Goal: Navigation & Orientation: Find specific page/section

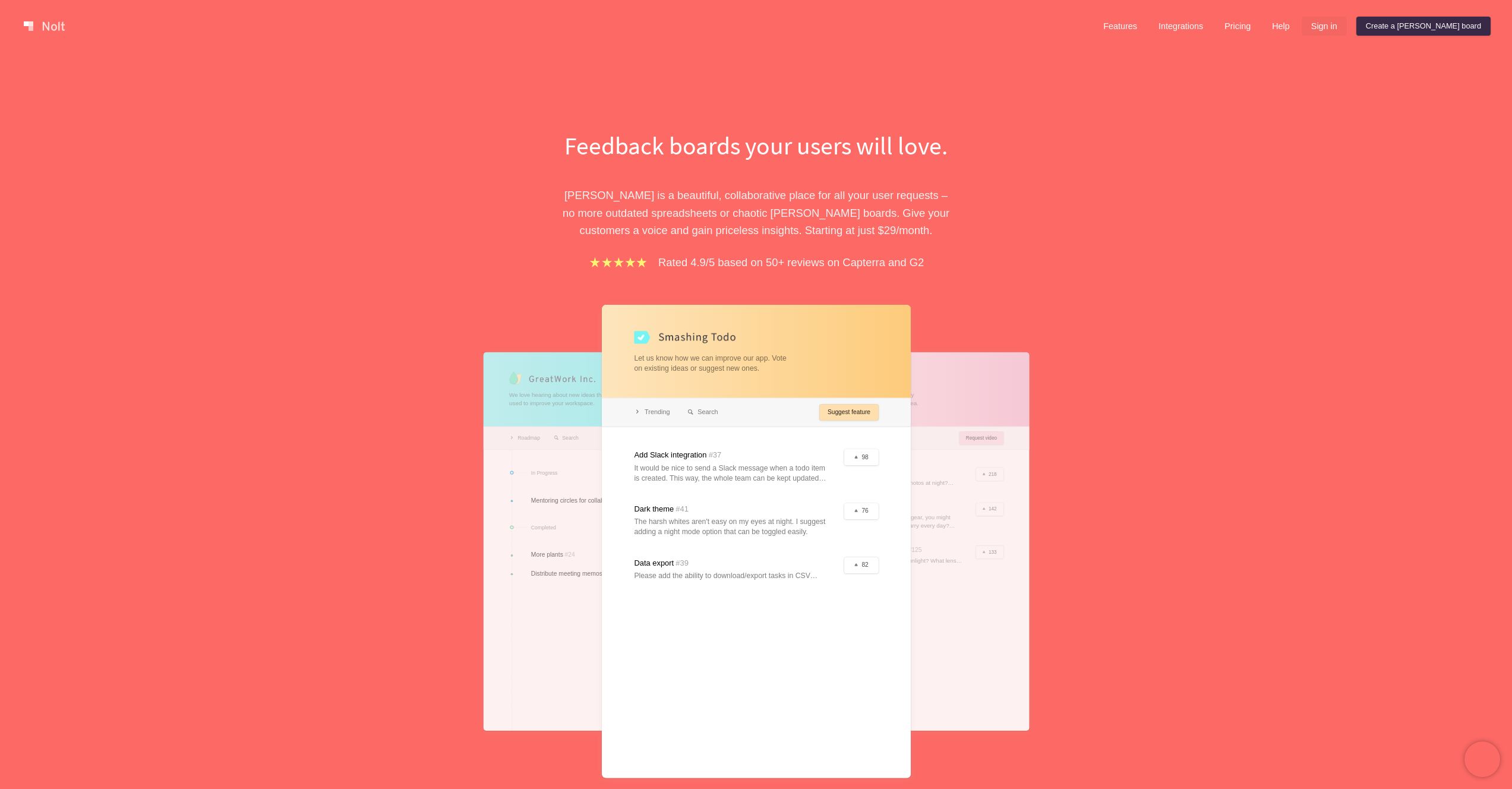
click at [1346, 28] on link "Sign in" at bounding box center [1324, 26] width 45 height 19
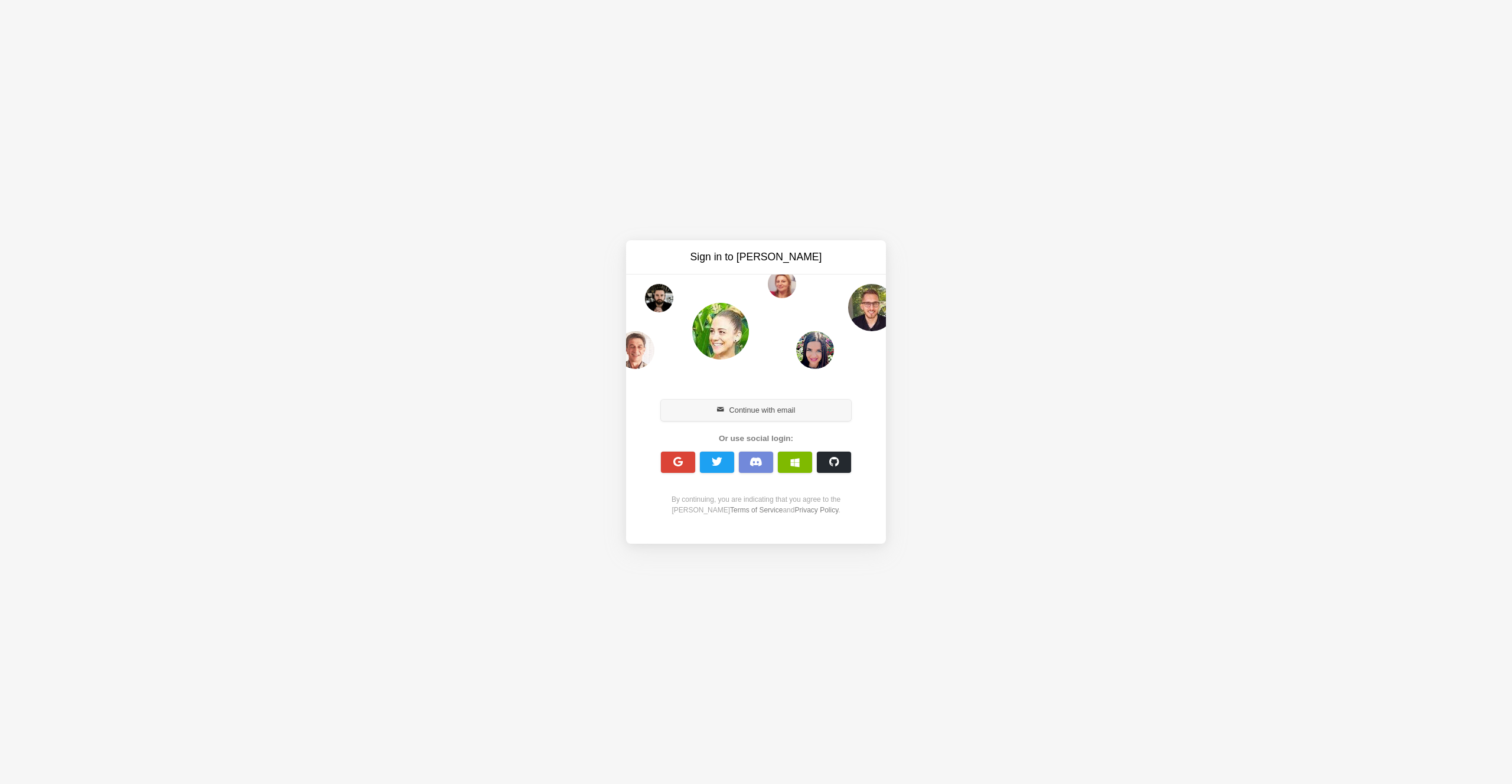
click at [779, 401] on button "Continue with email" at bounding box center [756, 410] width 190 height 21
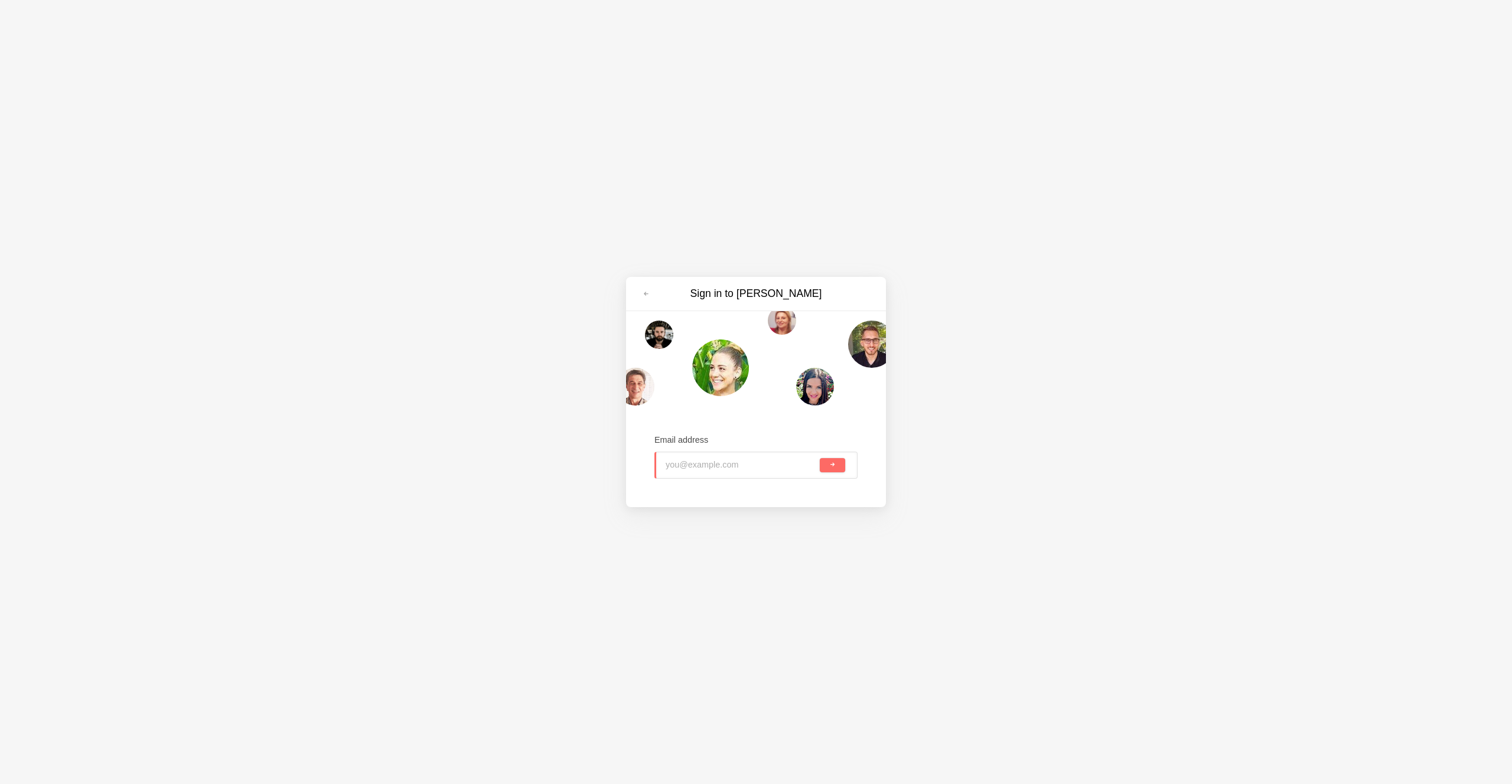
click at [715, 464] on input "email" at bounding box center [742, 465] width 152 height 26
click at [645, 291] on span at bounding box center [646, 294] width 7 height 7
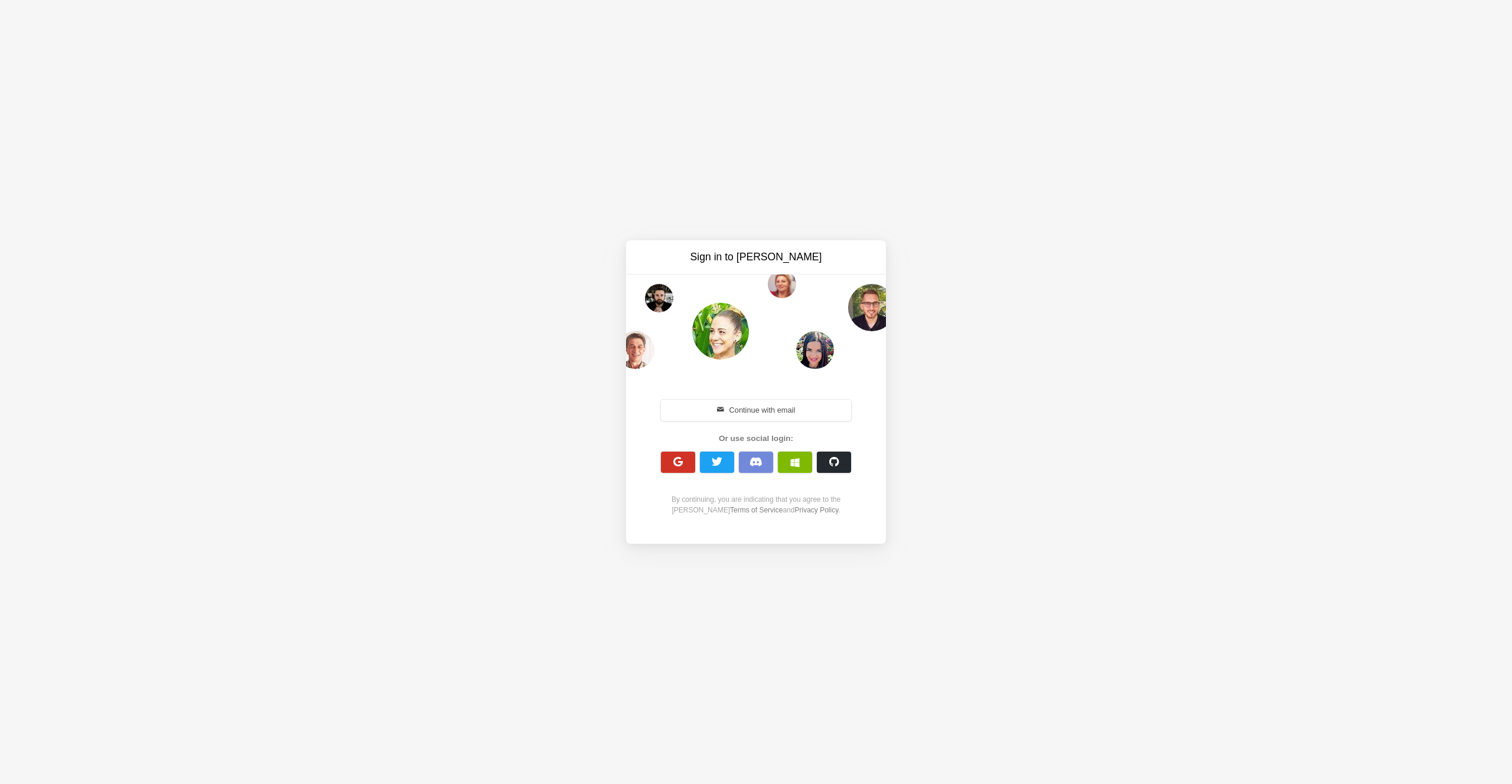
click at [677, 466] on span "button" at bounding box center [678, 462] width 11 height 11
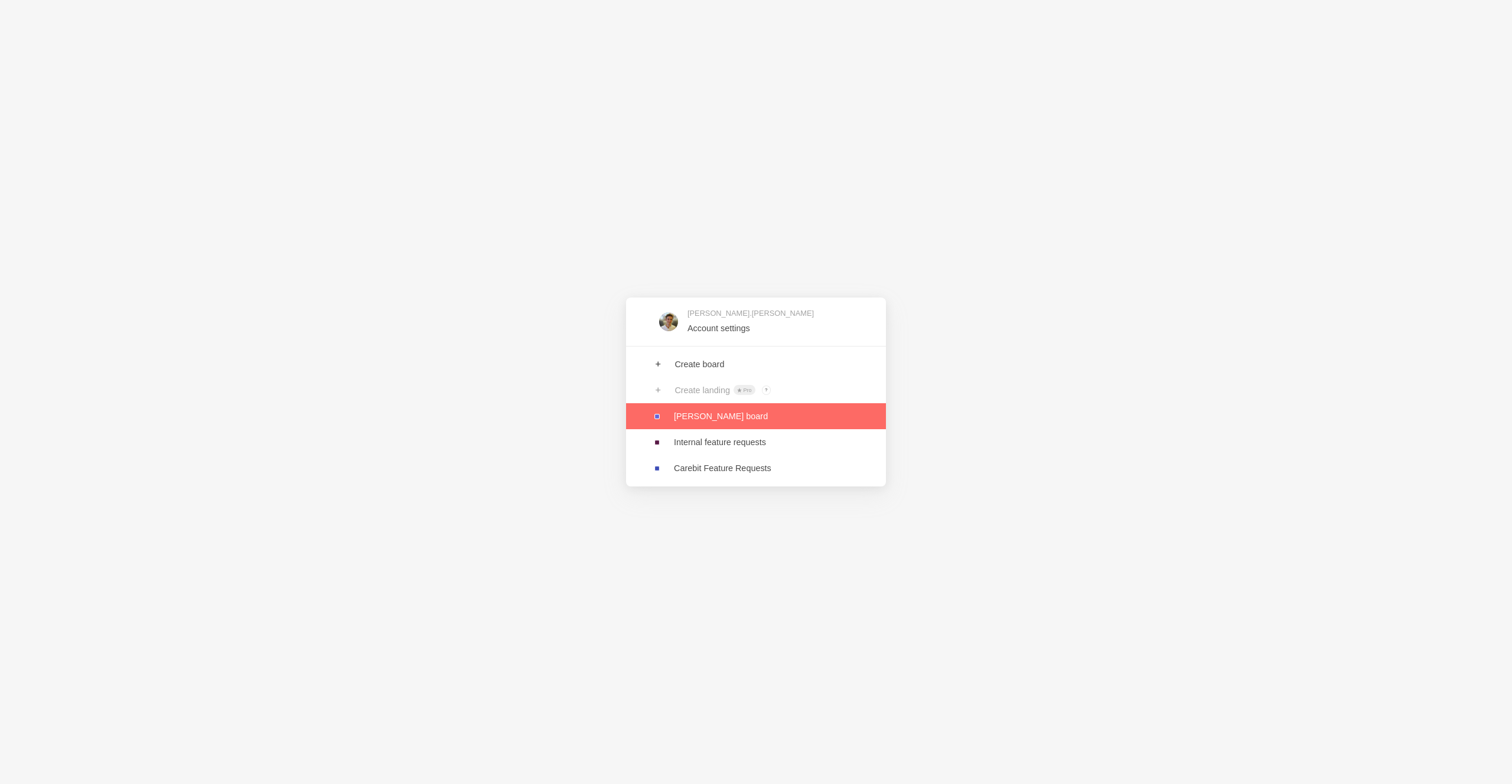
click at [683, 413] on link at bounding box center [756, 416] width 260 height 26
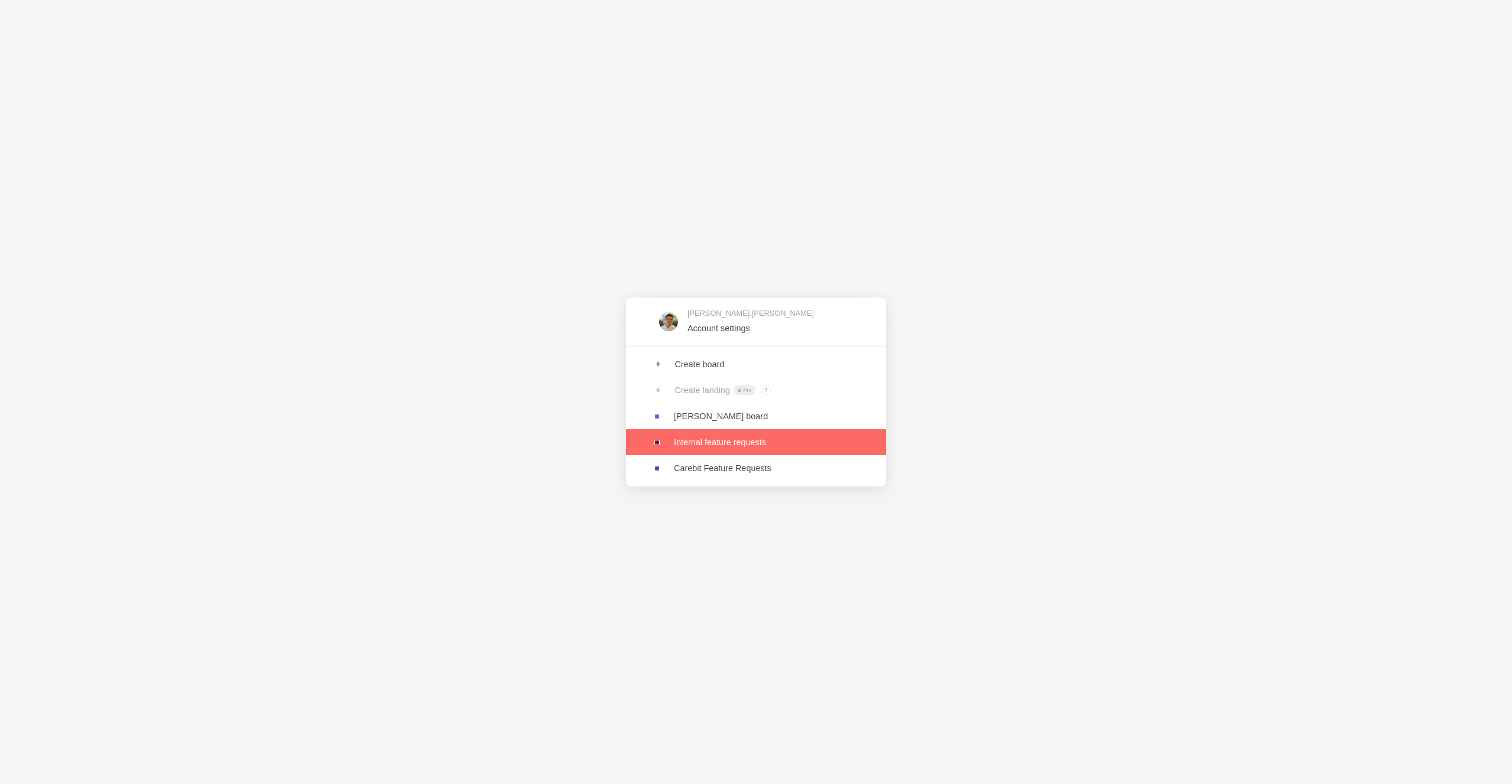
click at [712, 439] on link at bounding box center [756, 442] width 260 height 26
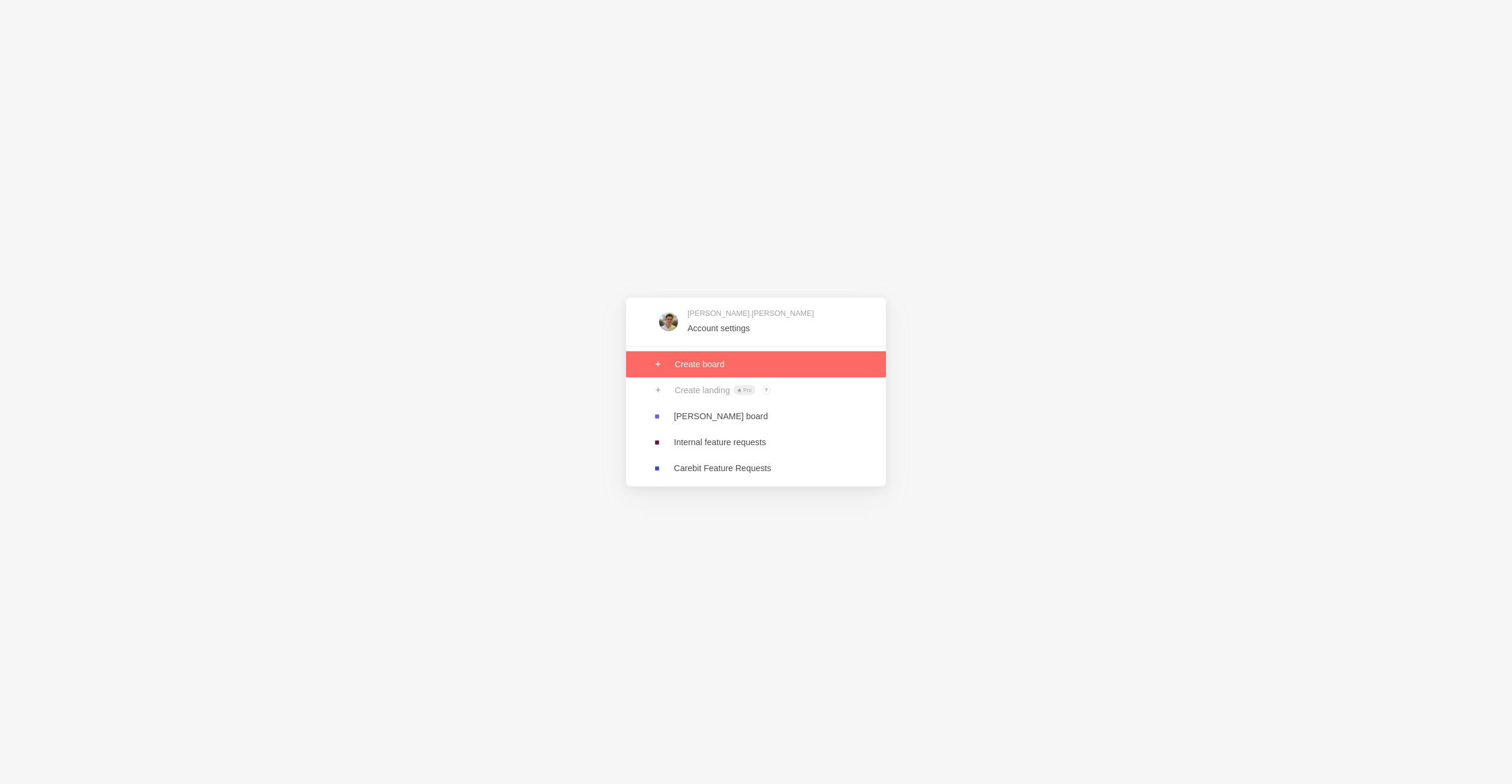
click at [693, 361] on link at bounding box center [756, 365] width 260 height 26
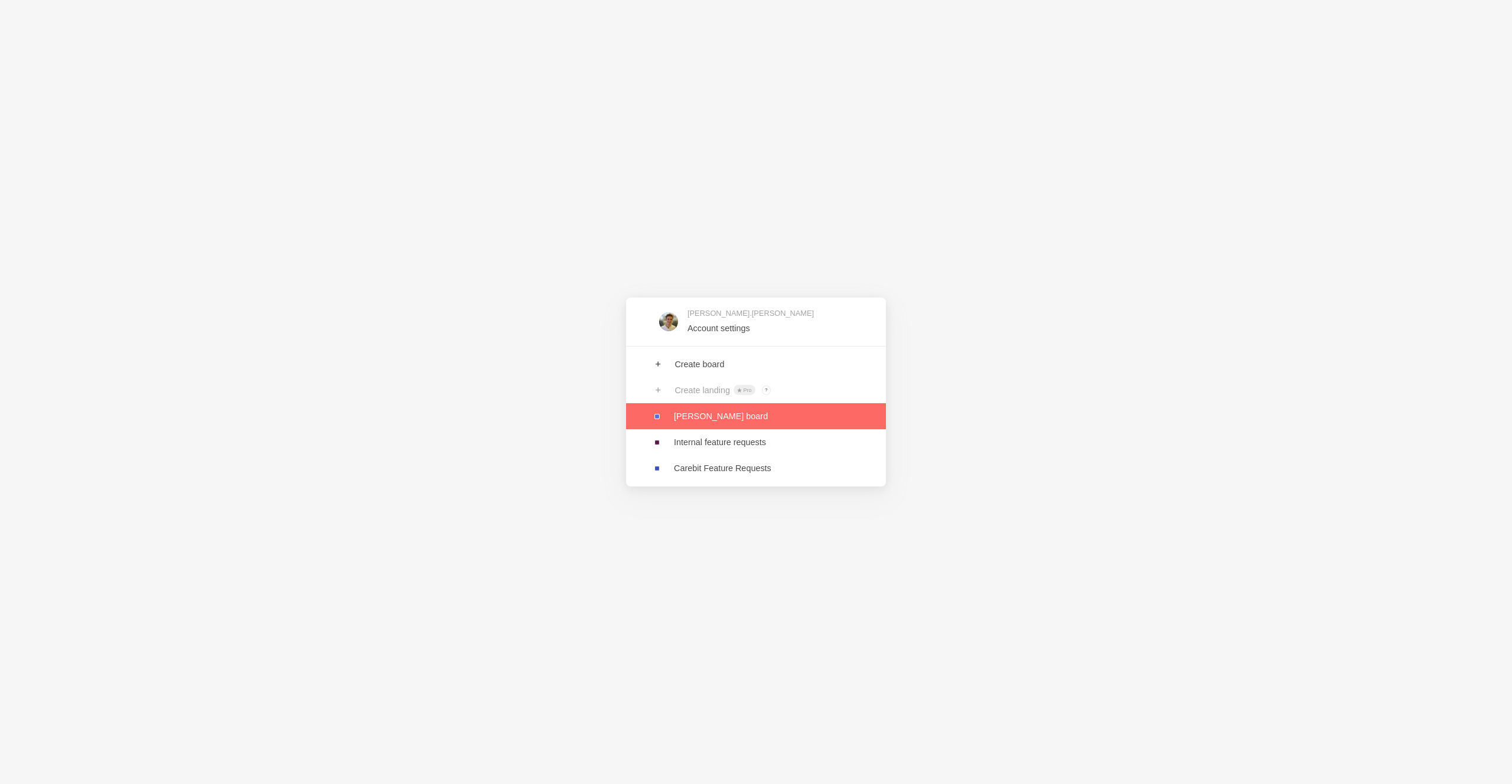
click at [711, 415] on link at bounding box center [756, 416] width 260 height 26
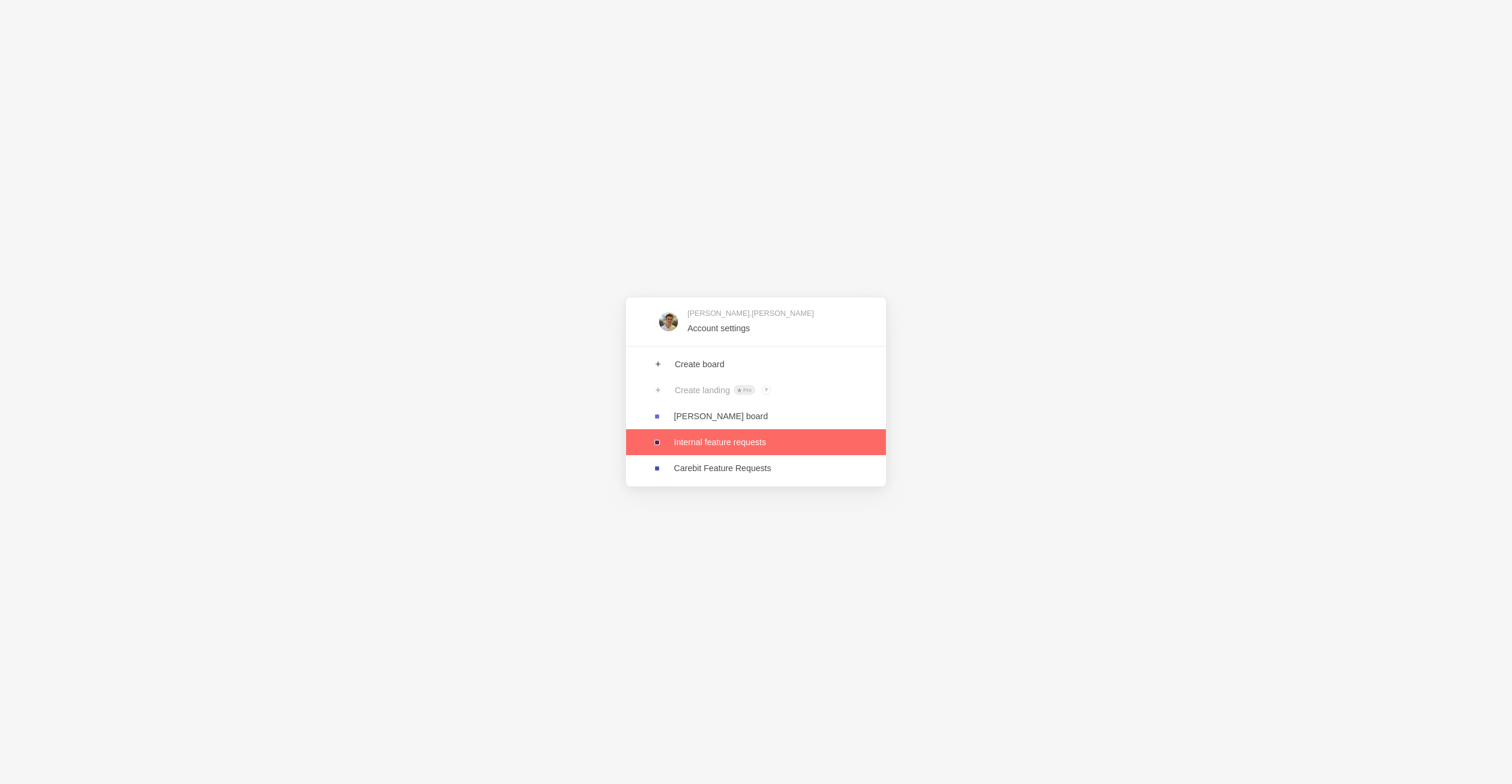
click at [721, 441] on link at bounding box center [756, 442] width 260 height 26
